Goal: Find specific page/section: Find specific page/section

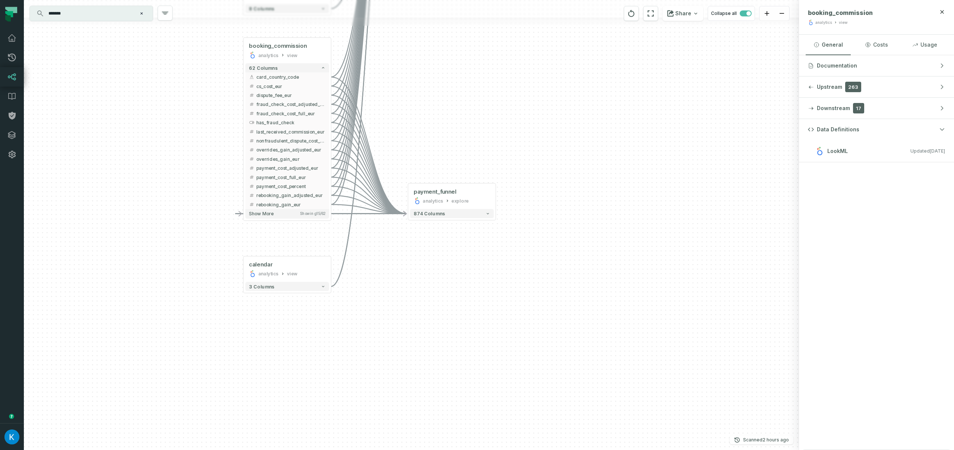
click at [904, 145] on h3 "LookML Updated [DATE] 5:56:18 PM" at bounding box center [876, 151] width 155 height 22
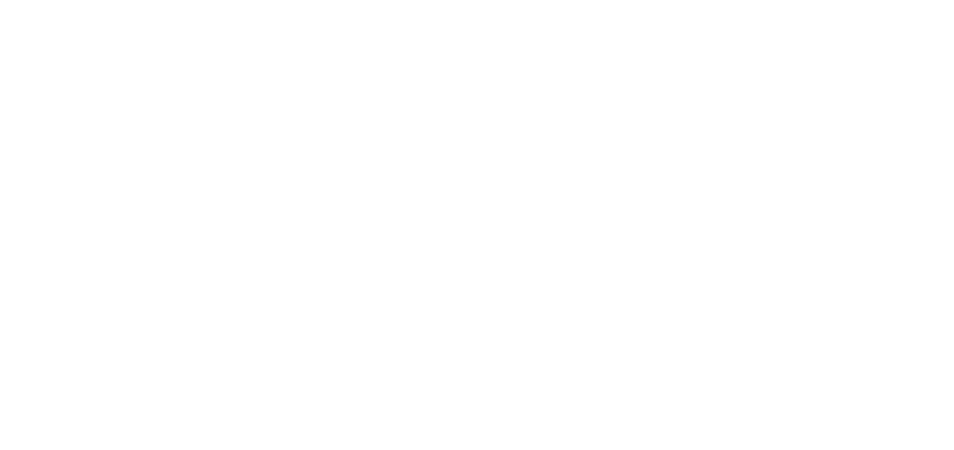
click at [688, 125] on body at bounding box center [477, 225] width 954 height 450
